Goal: Transaction & Acquisition: Book appointment/travel/reservation

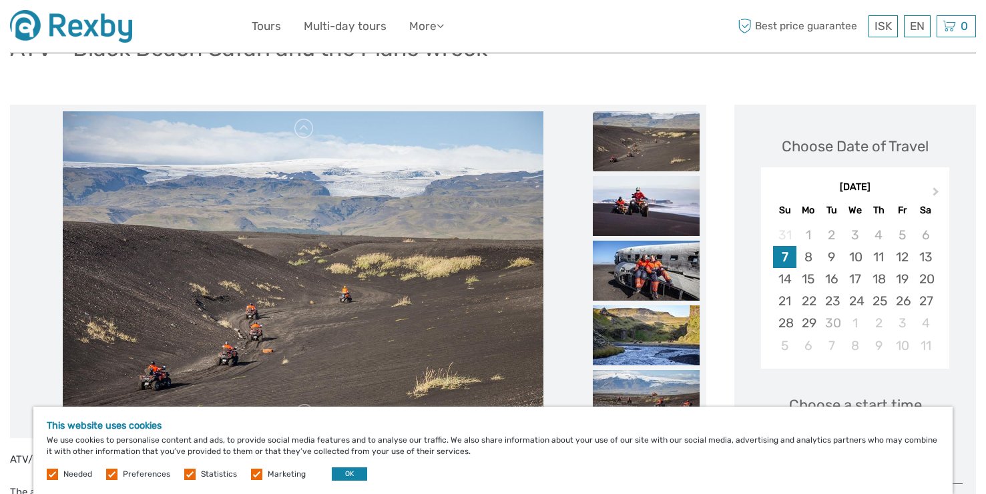
scroll to position [125, 0]
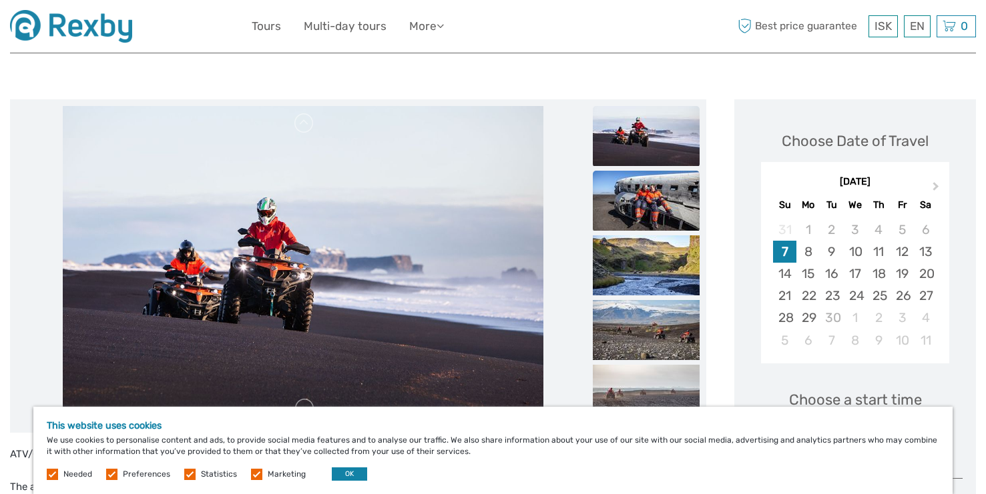
click at [645, 214] on img at bounding box center [646, 201] width 107 height 60
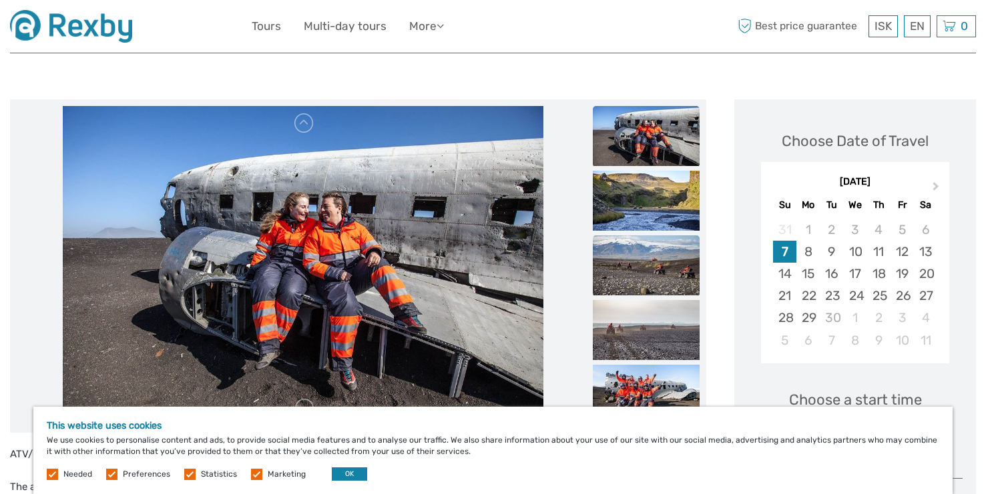
click at [650, 236] on img at bounding box center [646, 266] width 107 height 60
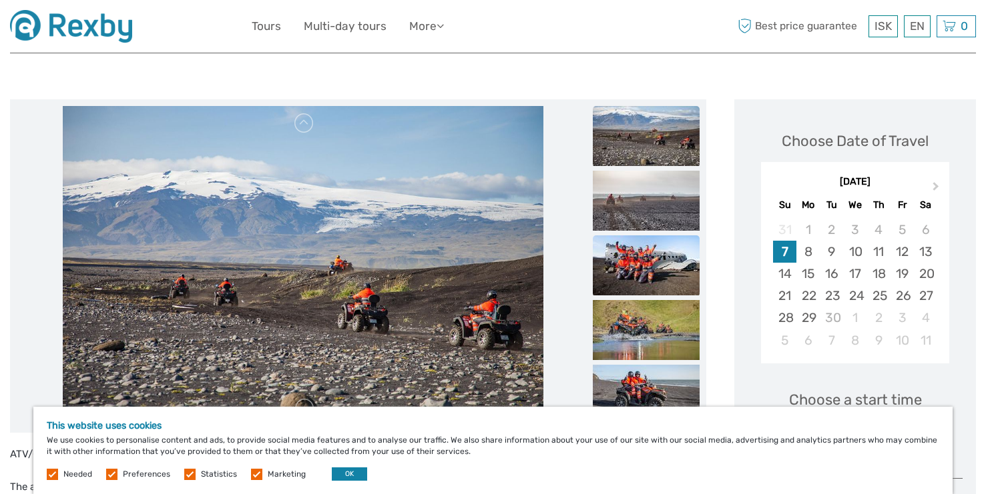
click at [655, 259] on img at bounding box center [646, 266] width 107 height 60
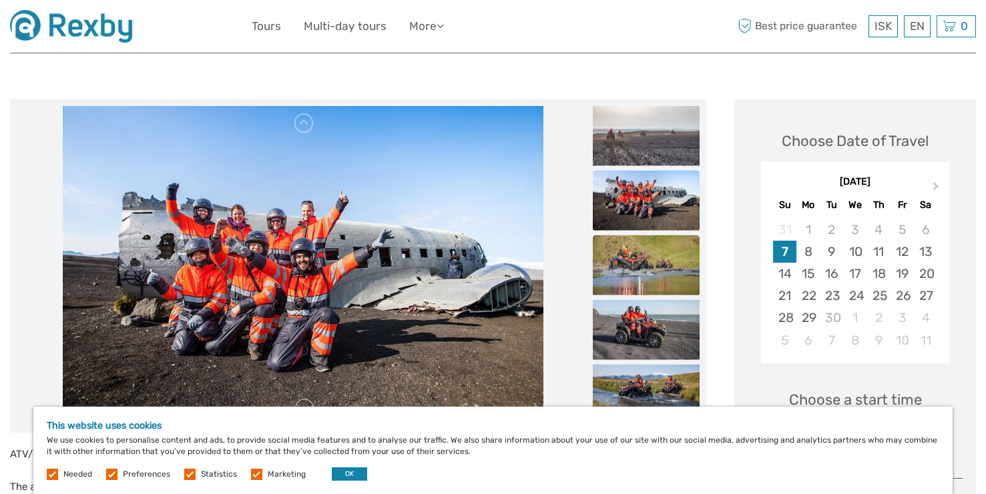
click at [649, 279] on img at bounding box center [646, 265] width 107 height 60
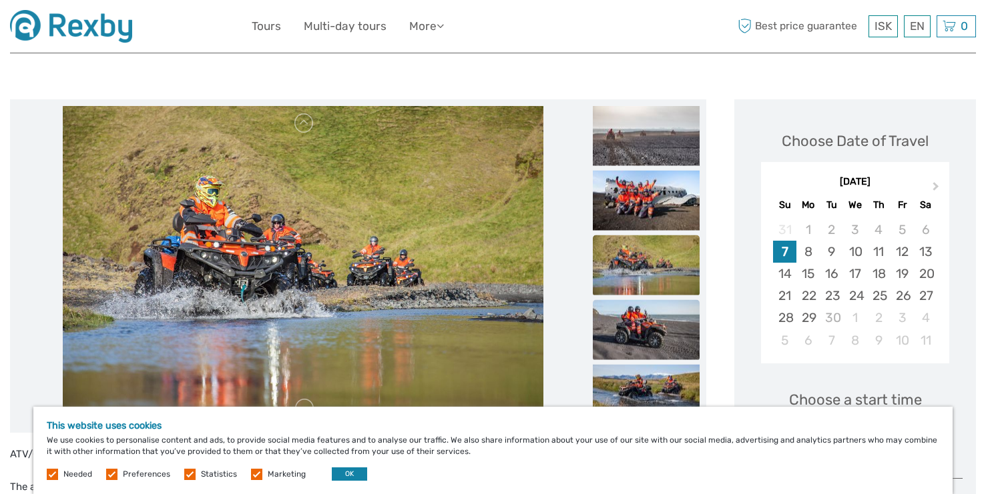
click at [645, 317] on img at bounding box center [646, 330] width 107 height 60
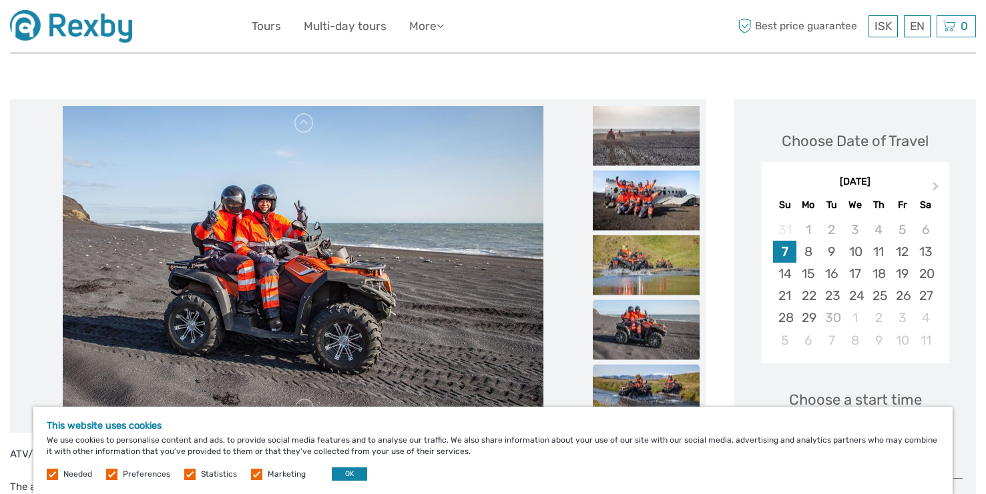
click at [647, 366] on img at bounding box center [646, 394] width 107 height 60
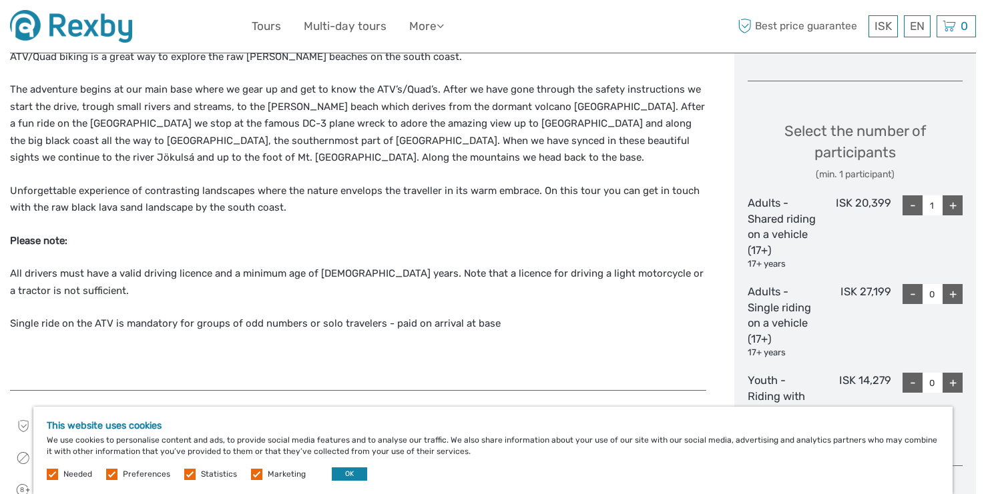
scroll to position [537, 0]
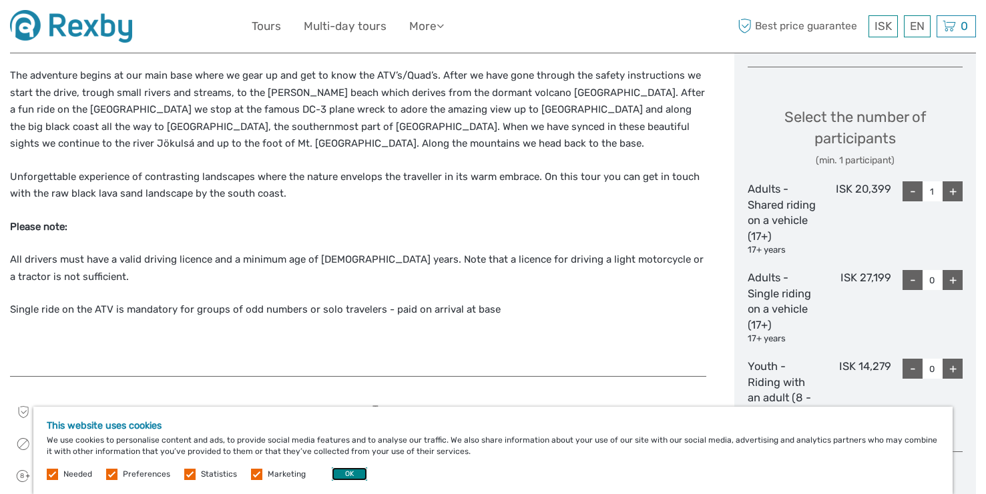
click at [352, 475] on button "OK" at bounding box center [349, 474] width 35 height 13
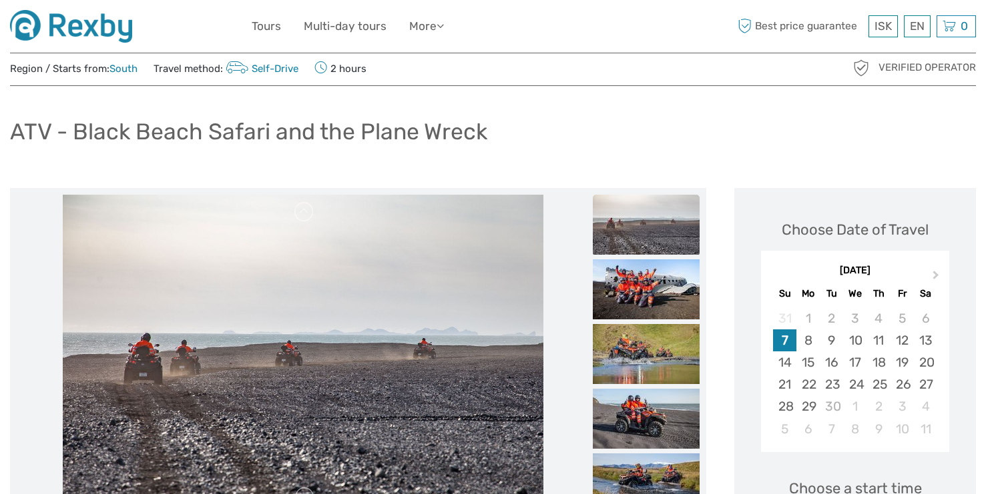
scroll to position [39, 0]
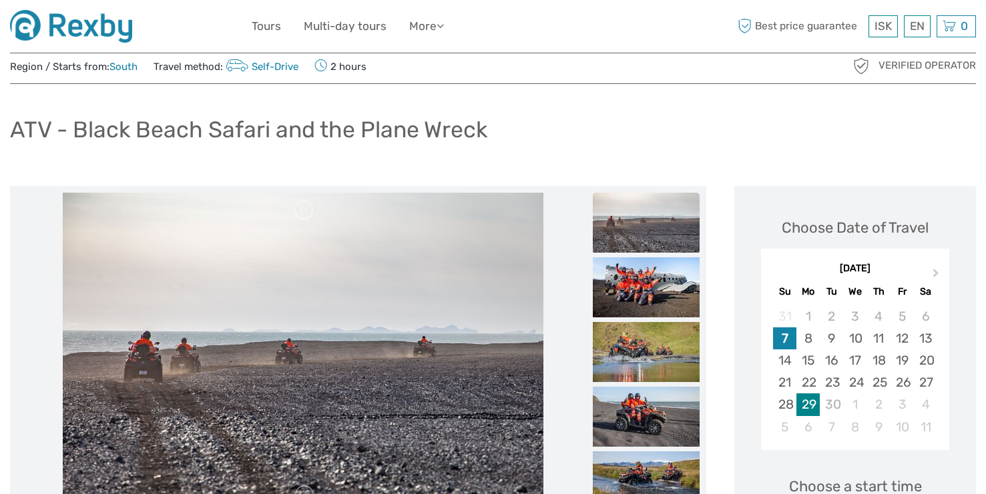
click at [813, 403] on div "29" at bounding box center [807, 405] width 23 height 22
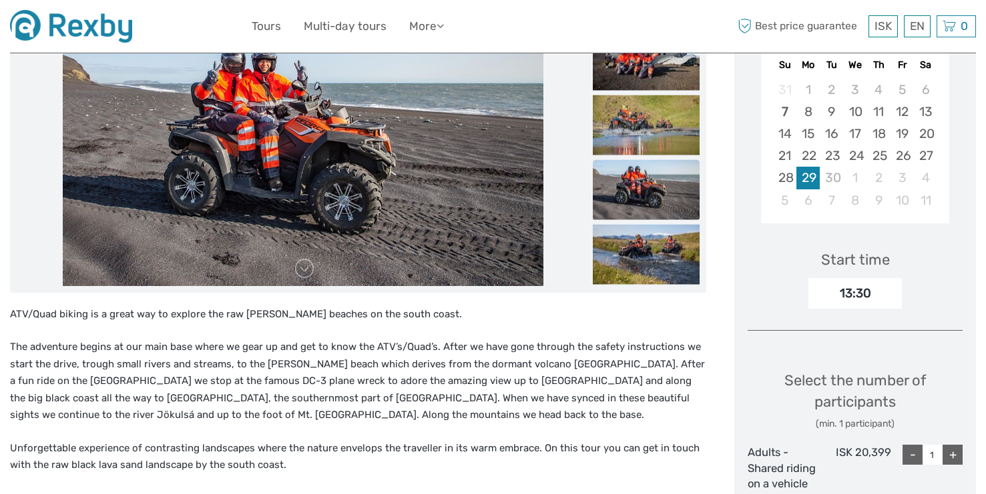
scroll to position [296, 0]
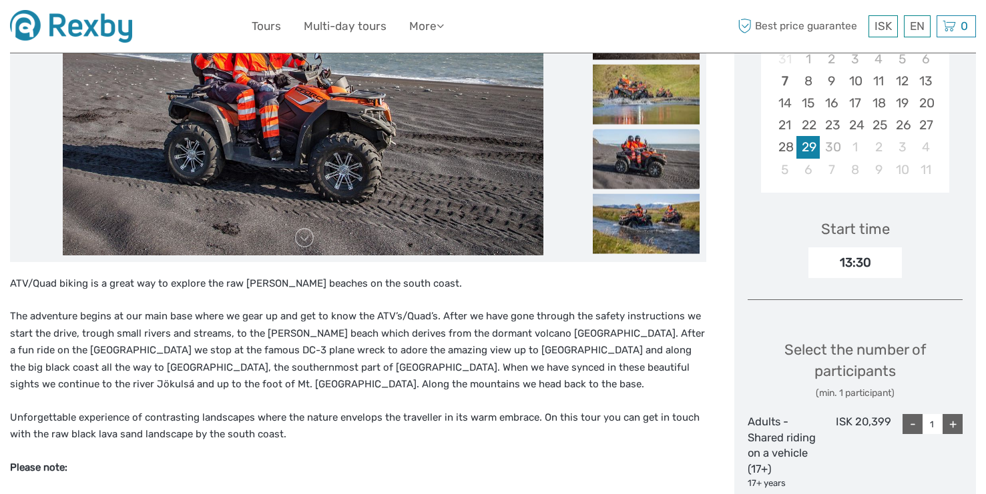
click at [861, 264] on div "13:30" at bounding box center [854, 263] width 93 height 31
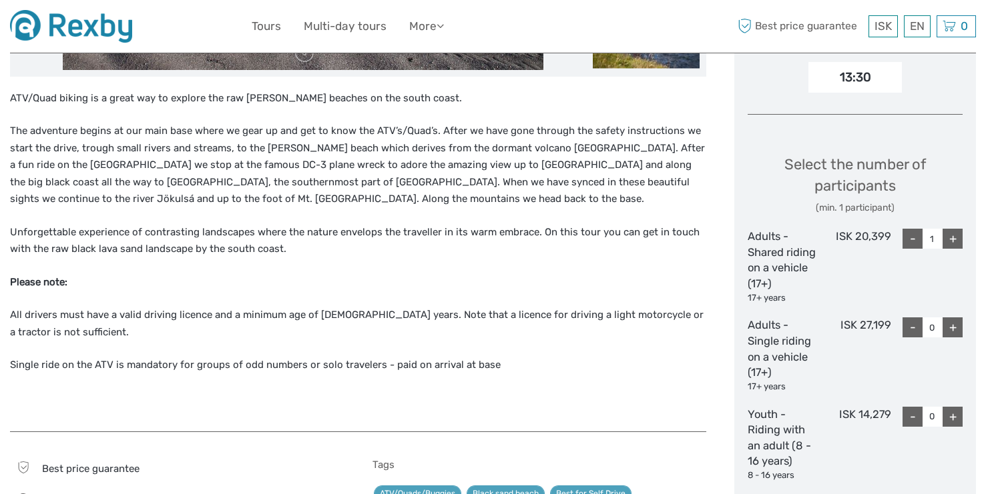
scroll to position [516, 0]
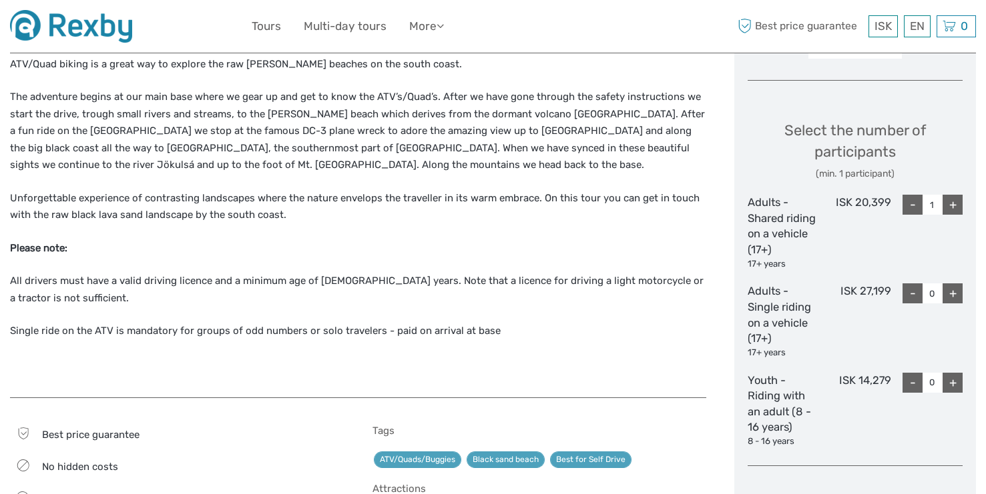
click at [955, 293] on div "+" at bounding box center [952, 294] width 20 height 20
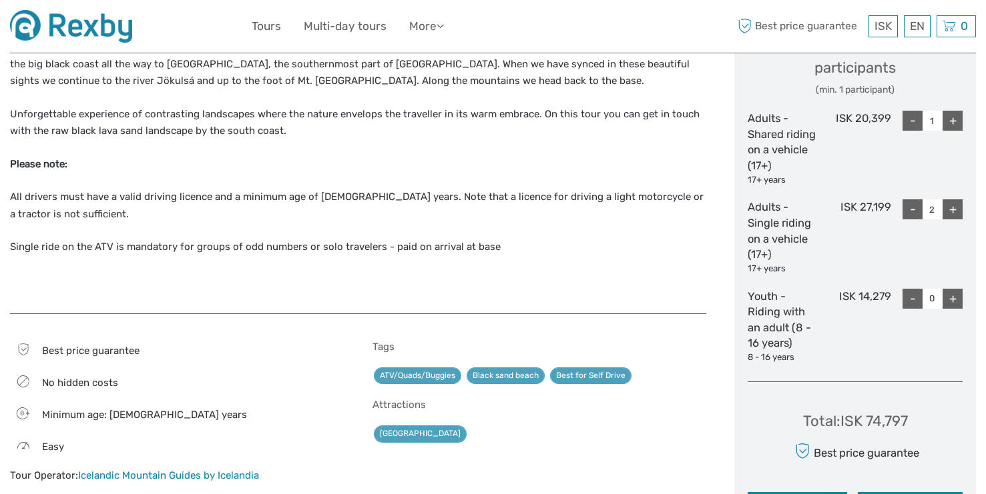
scroll to position [603, 0]
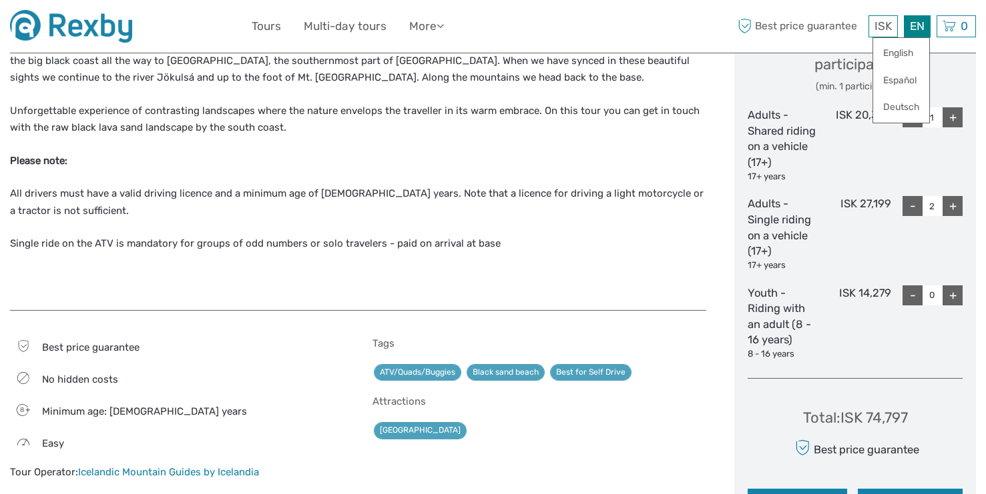
click at [912, 25] on div "EN English Español Deutsch" at bounding box center [916, 26] width 27 height 22
click at [844, 45] on div "ISK ISK € $ £ EN English Español Deutsch Tours Multi-day tours More Food & drin…" at bounding box center [493, 26] width 966 height 53
click at [881, 33] on div "ISK ISK € $ £" at bounding box center [882, 26] width 29 height 22
click at [867, 105] on link "$" at bounding box center [873, 107] width 45 height 24
click at [663, 257] on div "ATV/Quad biking is a great way to explore the raw black sandy beaches on the so…" at bounding box center [358, 133] width 696 height 329
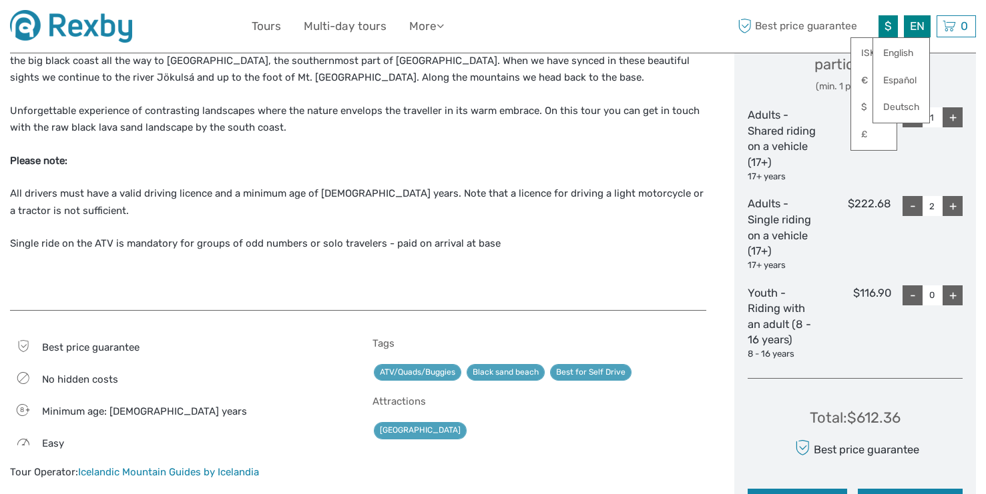
click at [925, 28] on div "EN English Español Deutsch" at bounding box center [916, 26] width 27 height 22
click at [945, 65] on div "Select the number of participants (min. 1 participant)" at bounding box center [854, 63] width 215 height 61
click at [889, 27] on span "$" at bounding box center [887, 25] width 7 height 13
click at [913, 205] on div "-" at bounding box center [912, 206] width 20 height 20
type input "1"
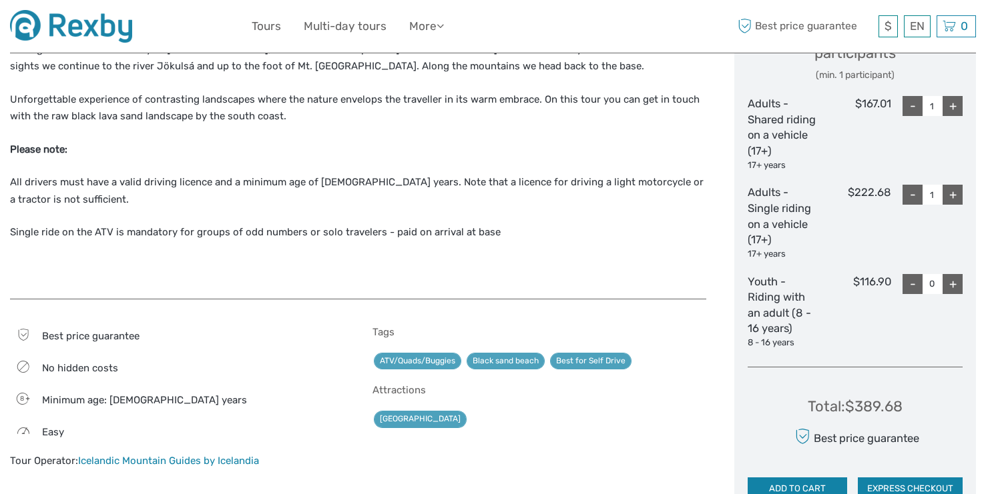
scroll to position [583, 0]
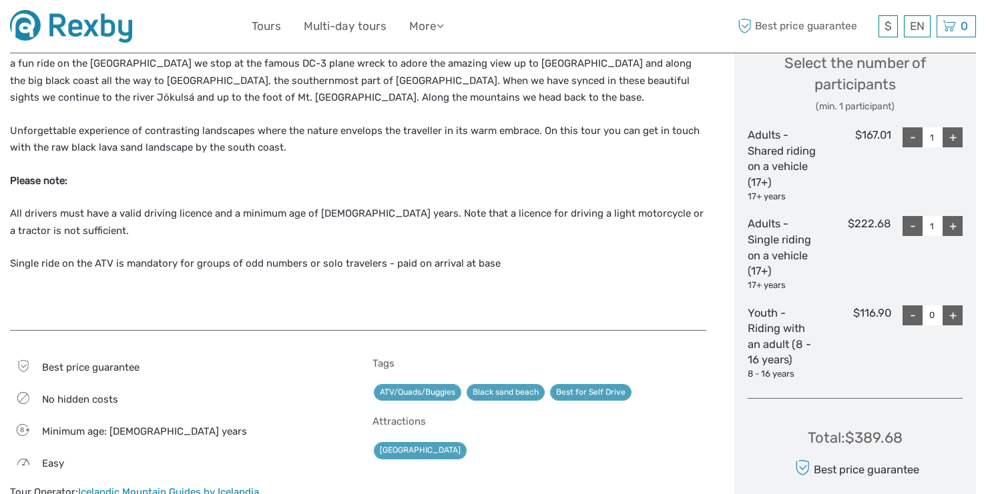
click at [915, 133] on div "-" at bounding box center [912, 137] width 20 height 20
type input "0"
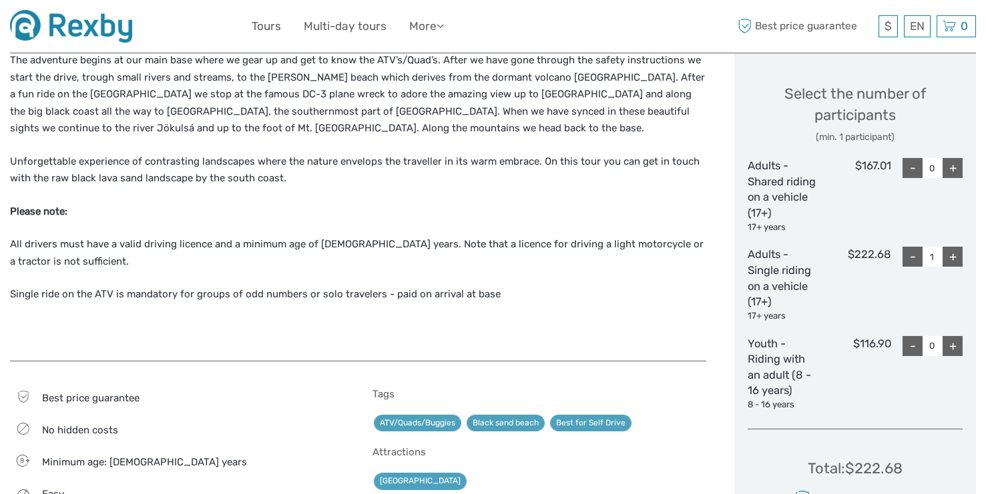
scroll to position [554, 0]
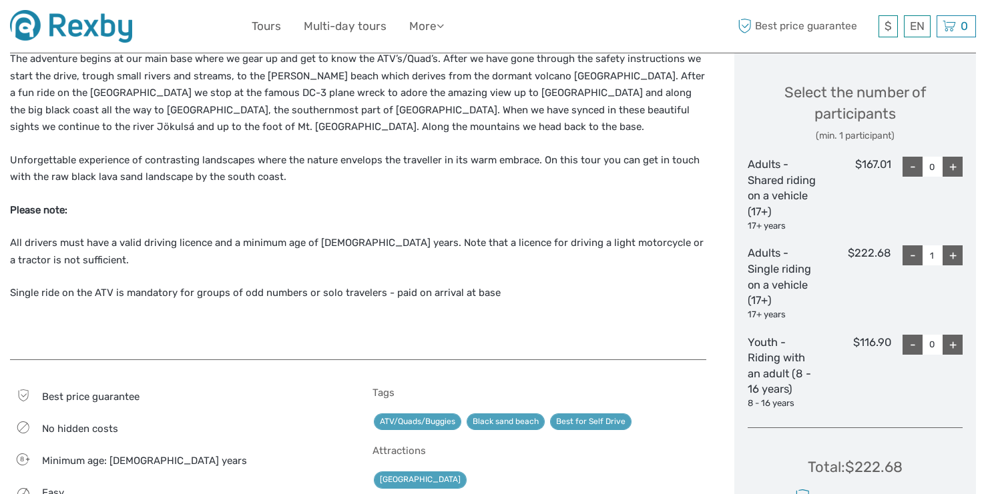
click at [916, 253] on div "-" at bounding box center [912, 256] width 20 height 20
type input "0"
click at [957, 167] on div "+" at bounding box center [952, 167] width 20 height 20
click at [909, 165] on div "-" at bounding box center [912, 167] width 20 height 20
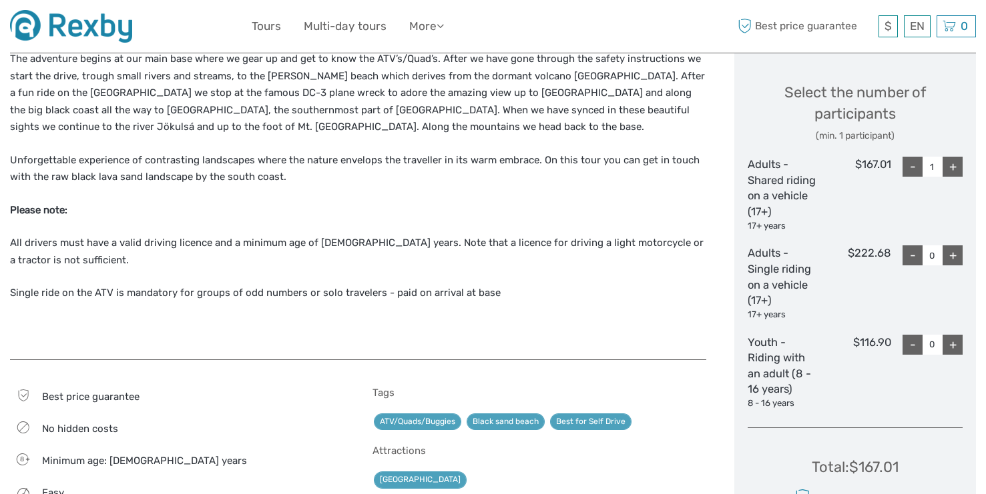
click at [952, 169] on div "+" at bounding box center [952, 167] width 20 height 20
type input "2"
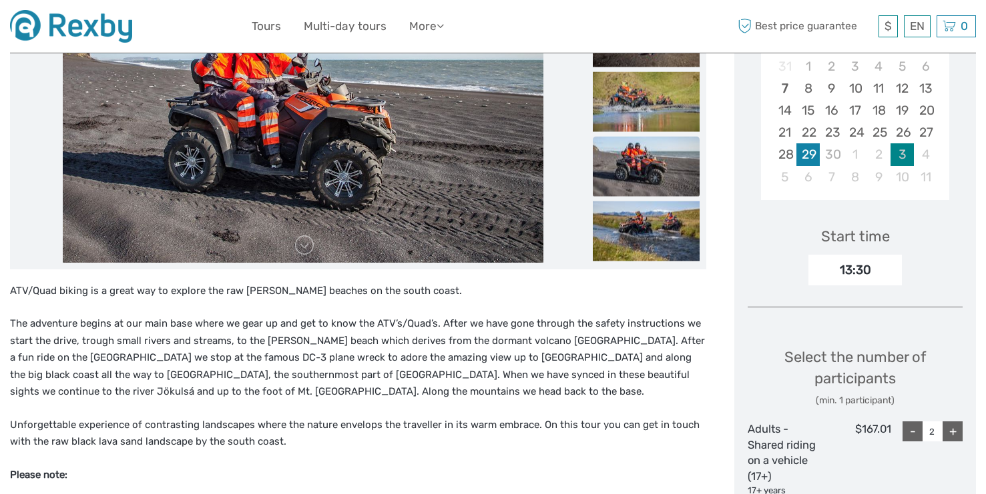
scroll to position [320, 0]
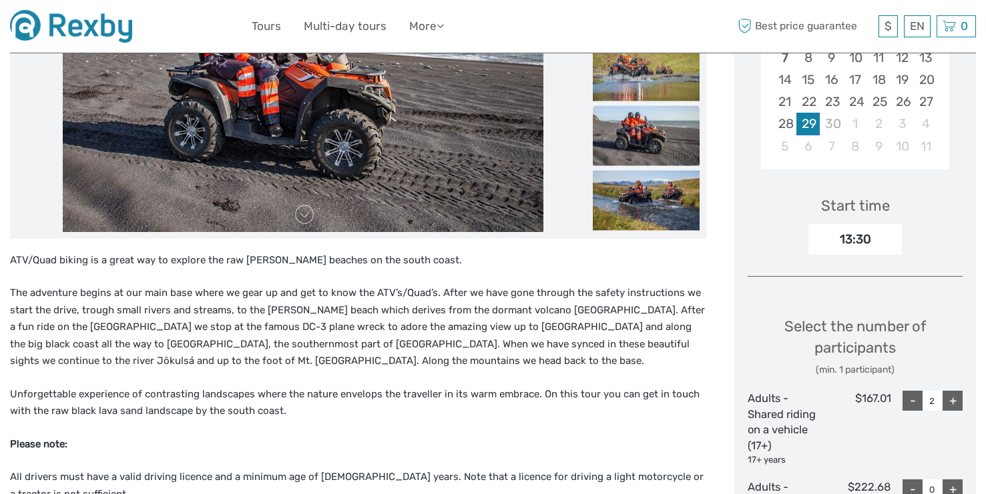
click at [850, 239] on div "13:30" at bounding box center [854, 239] width 93 height 31
drag, startPoint x: 874, startPoint y: 238, endPoint x: 835, endPoint y: 238, distance: 39.4
click at [835, 238] on div "13:30" at bounding box center [854, 239] width 93 height 31
click at [832, 260] on div "Choose Date of Travel Next Month September 2025 Su Mo Tu We Th Fr Sa 31 1 2 3 4…" at bounding box center [855, 356] width 242 height 903
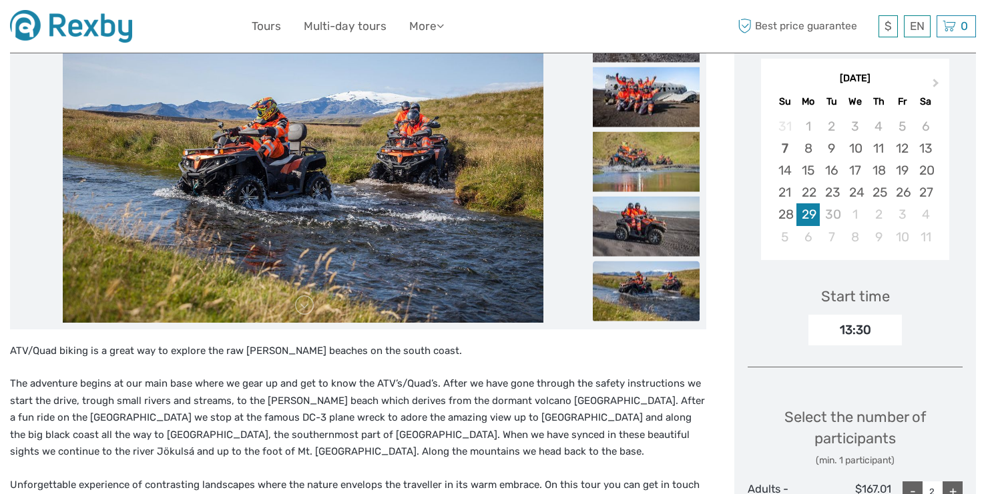
scroll to position [224, 0]
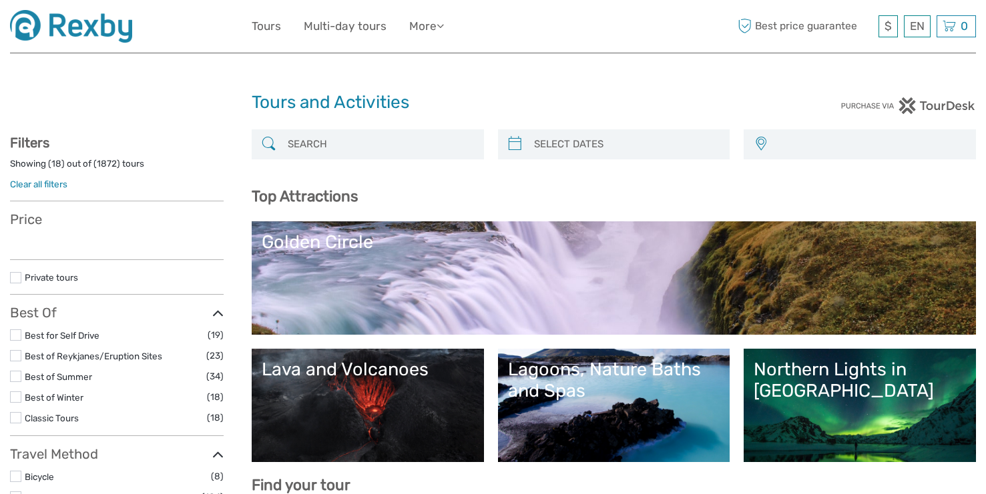
select select
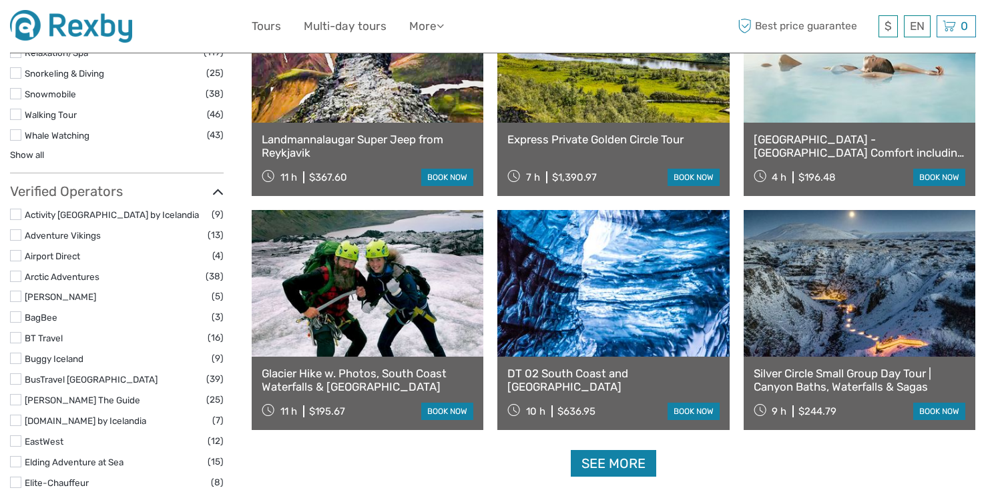
scroll to position [1379, 0]
